Goal: Check status: Check status

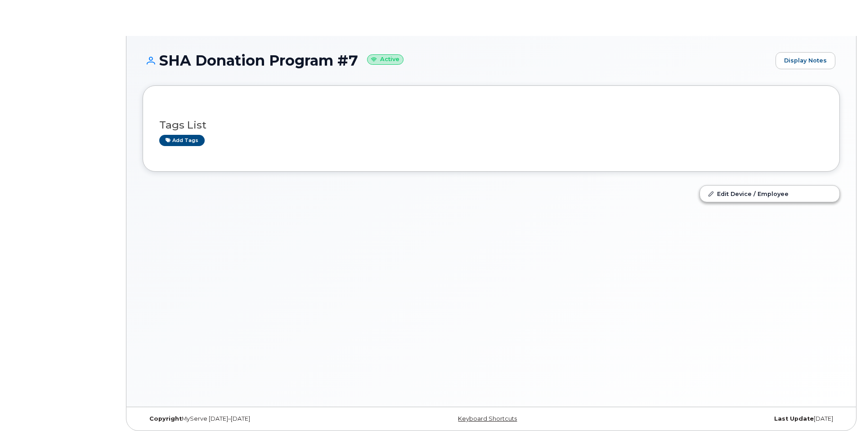
click at [573, 216] on div at bounding box center [415, 200] width 557 height 41
click at [335, 173] on div "Tags List Add tags Edit Device / Employee" at bounding box center [491, 153] width 697 height 136
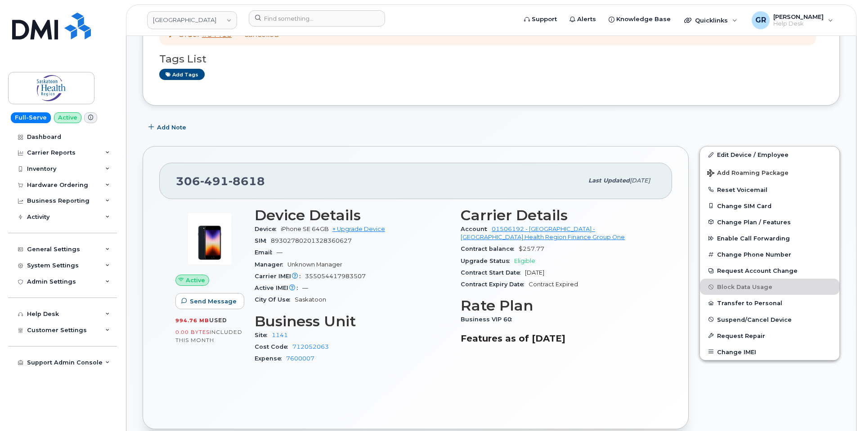
scroll to position [135, 0]
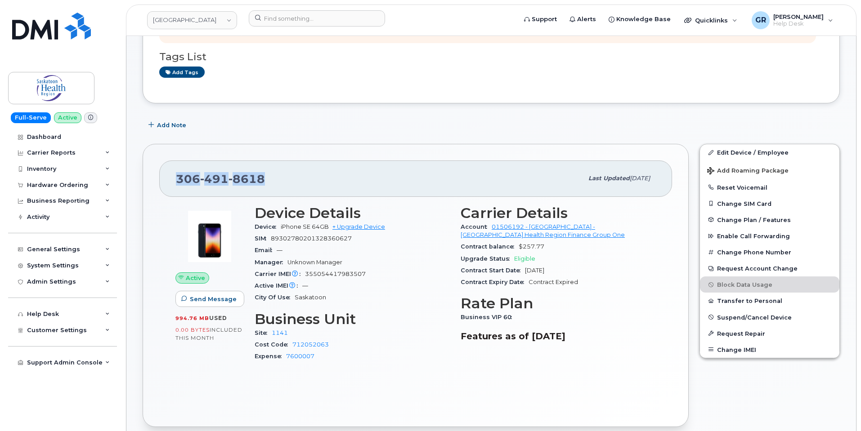
drag, startPoint x: 264, startPoint y: 179, endPoint x: 159, endPoint y: 177, distance: 105.3
click at [159, 177] on div "[PHONE_NUMBER] Last updated [DATE]" at bounding box center [415, 179] width 513 height 36
click at [253, 179] on span "8618" at bounding box center [246, 178] width 36 height 13
drag, startPoint x: 264, startPoint y: 179, endPoint x: 166, endPoint y: 183, distance: 98.1
click at [166, 183] on div "[PHONE_NUMBER] Last updated [DATE]" at bounding box center [415, 179] width 513 height 36
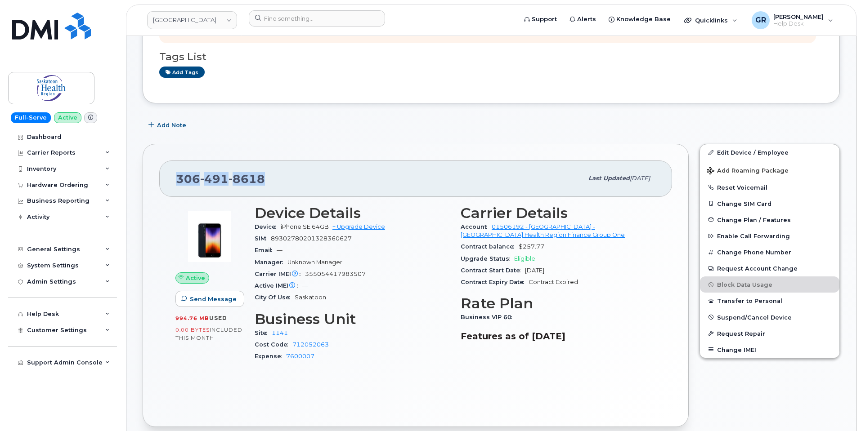
click at [206, 177] on span "491" at bounding box center [214, 178] width 28 height 13
drag, startPoint x: 268, startPoint y: 177, endPoint x: 181, endPoint y: 180, distance: 87.3
click at [181, 180] on div "[PHONE_NUMBER]" at bounding box center [379, 178] width 407 height 19
click at [234, 179] on span "8618" at bounding box center [246, 178] width 36 height 13
click at [260, 176] on span "8618" at bounding box center [246, 178] width 36 height 13
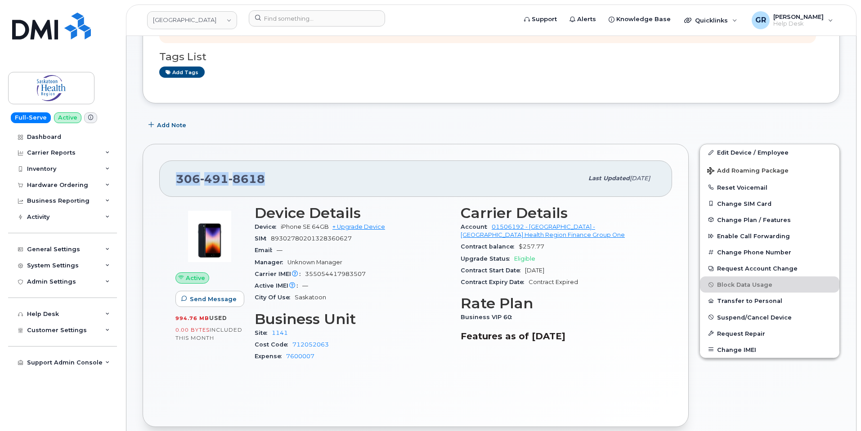
drag, startPoint x: 271, startPoint y: 178, endPoint x: 176, endPoint y: 181, distance: 95.0
click at [176, 181] on div "[PHONE_NUMBER]" at bounding box center [379, 178] width 407 height 19
click at [191, 176] on span "[PHONE_NUMBER]" at bounding box center [220, 178] width 89 height 13
drag, startPoint x: 264, startPoint y: 177, endPoint x: 172, endPoint y: 179, distance: 91.8
click at [172, 179] on div "[PHONE_NUMBER] Last updated [DATE]" at bounding box center [415, 179] width 513 height 36
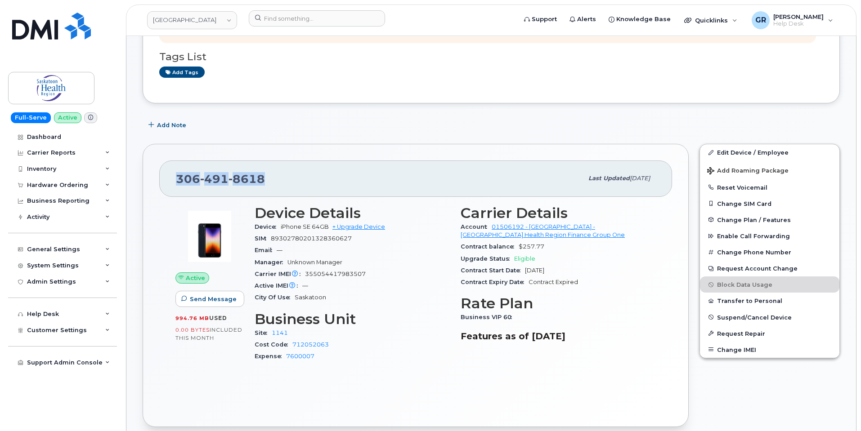
copy span "[PHONE_NUMBER]"
click at [239, 175] on span "8618" at bounding box center [246, 178] width 36 height 13
drag, startPoint x: 240, startPoint y: 176, endPoint x: 160, endPoint y: 179, distance: 79.6
click at [160, 179] on div "[PHONE_NUMBER] Last updated [DATE]" at bounding box center [415, 179] width 513 height 36
click at [224, 175] on span "491" at bounding box center [214, 178] width 28 height 13
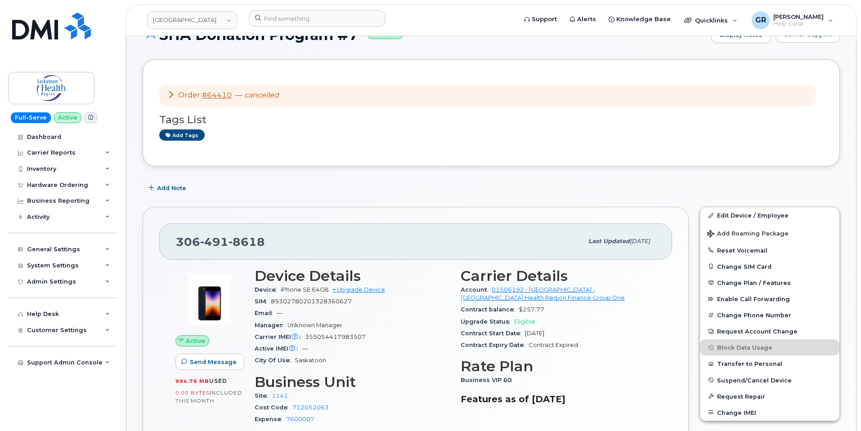
scroll to position [0, 0]
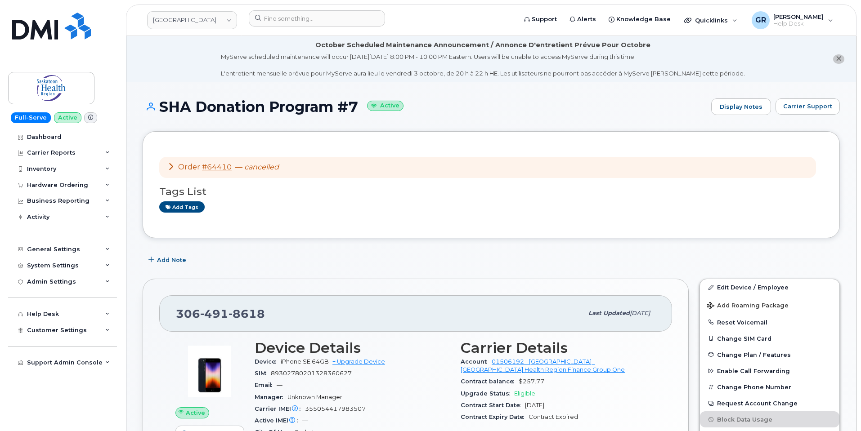
drag, startPoint x: 217, startPoint y: 165, endPoint x: 206, endPoint y: 185, distance: 22.9
click at [204, 187] on h3 "Tags List" at bounding box center [491, 191] width 664 height 11
drag, startPoint x: 232, startPoint y: 169, endPoint x: 207, endPoint y: 165, distance: 26.0
click at [207, 165] on div "Order #64410 — cancelled" at bounding box center [223, 167] width 112 height 10
copy link "64410"
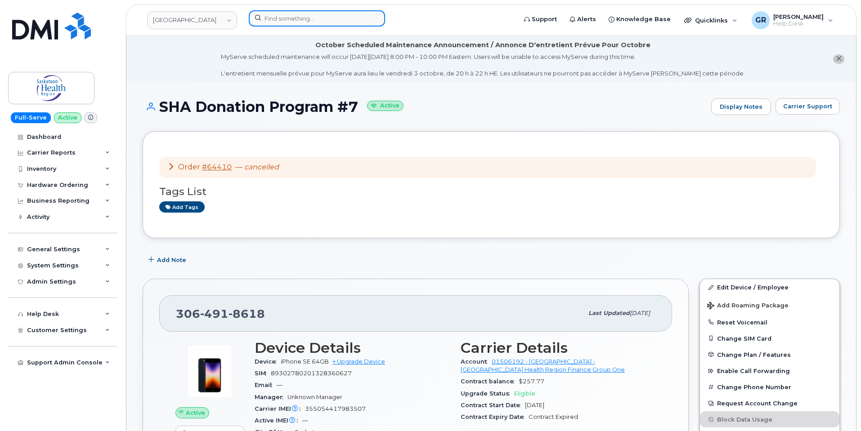
click at [310, 15] on input at bounding box center [317, 18] width 136 height 16
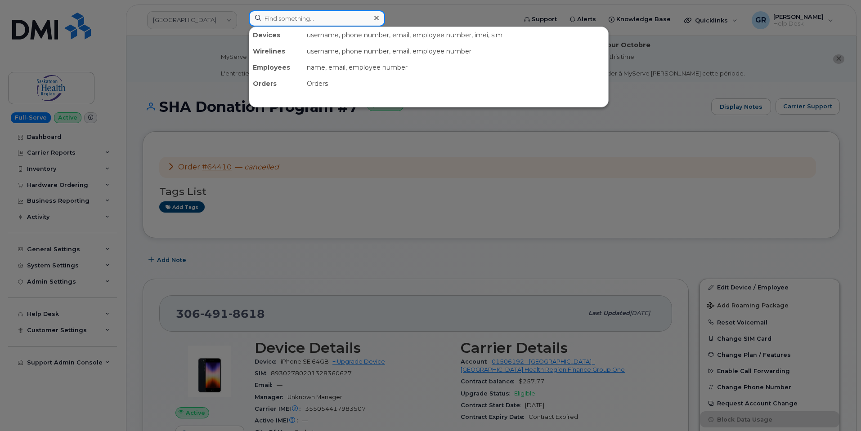
paste input "64410"
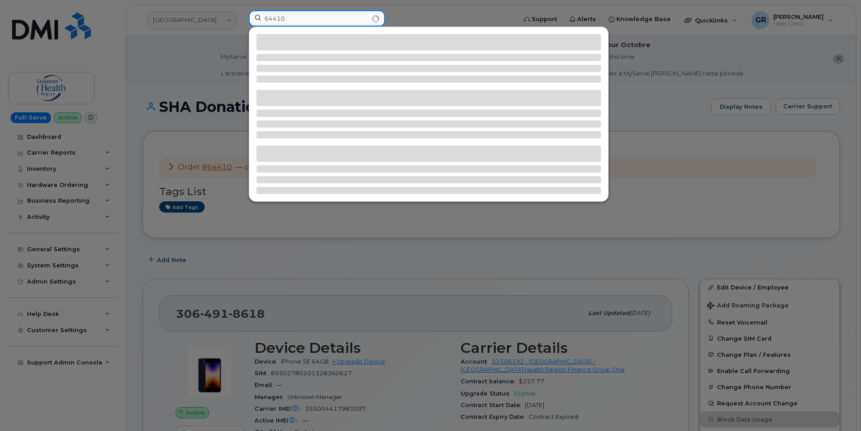
type input "64410"
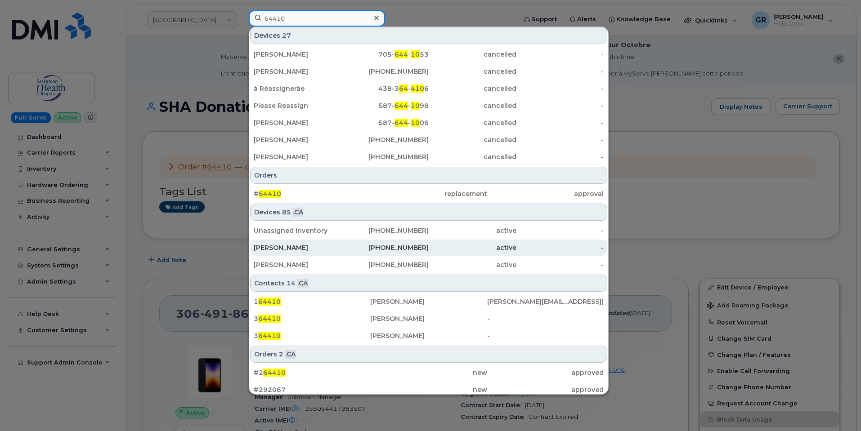
scroll to position [227, 0]
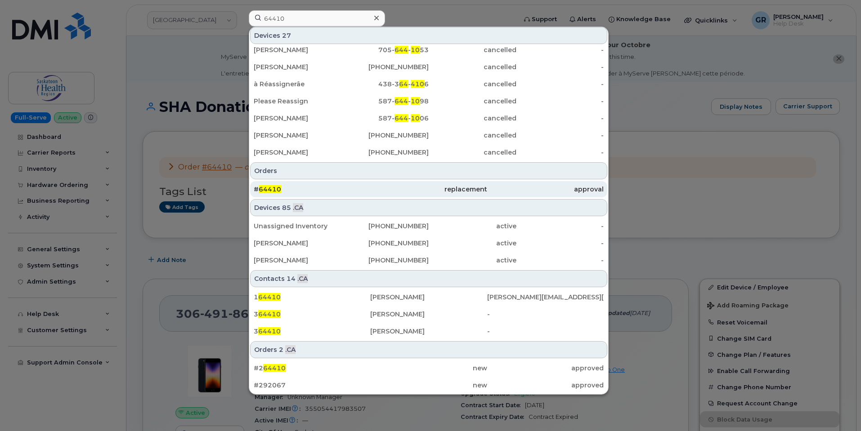
click at [324, 188] on div "# 64410" at bounding box center [312, 189] width 116 height 9
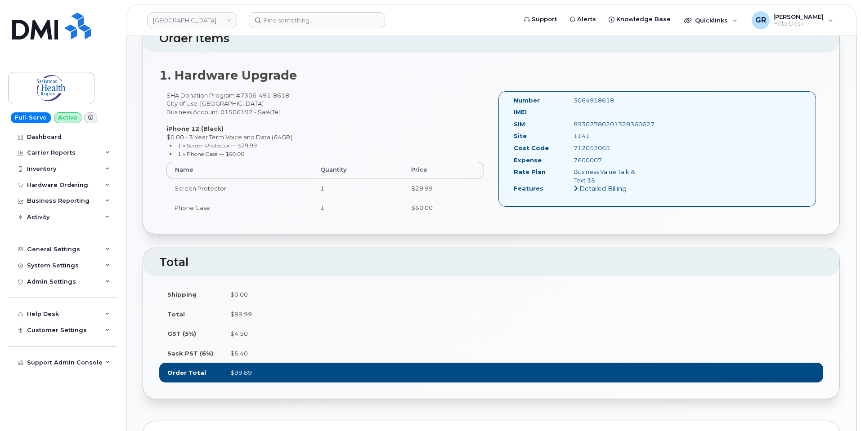
scroll to position [225, 0]
